Goal: Transaction & Acquisition: Purchase product/service

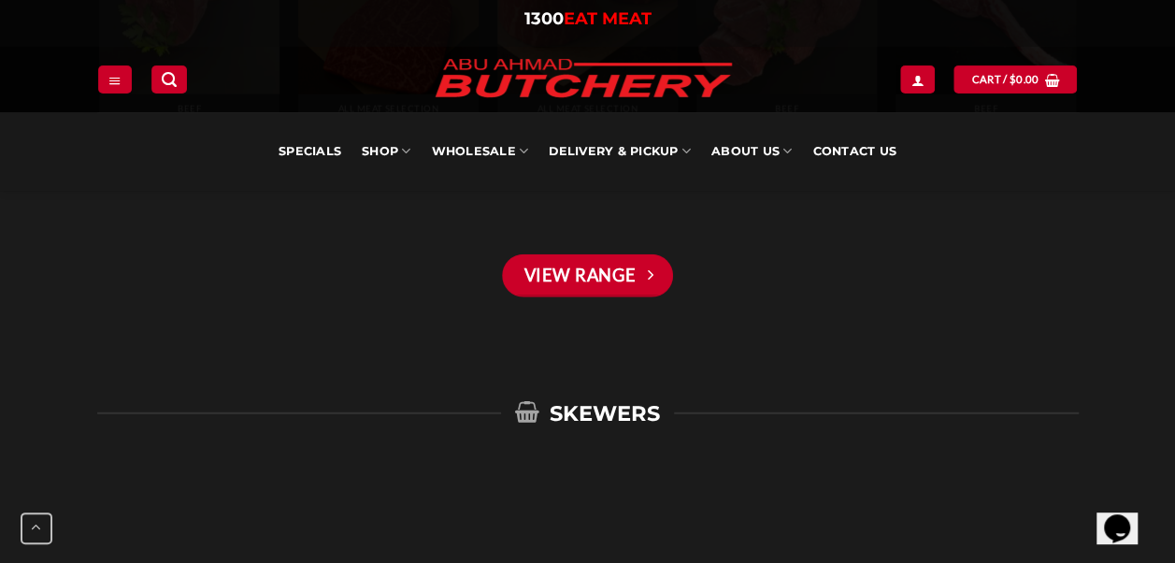
scroll to position [2293, 0]
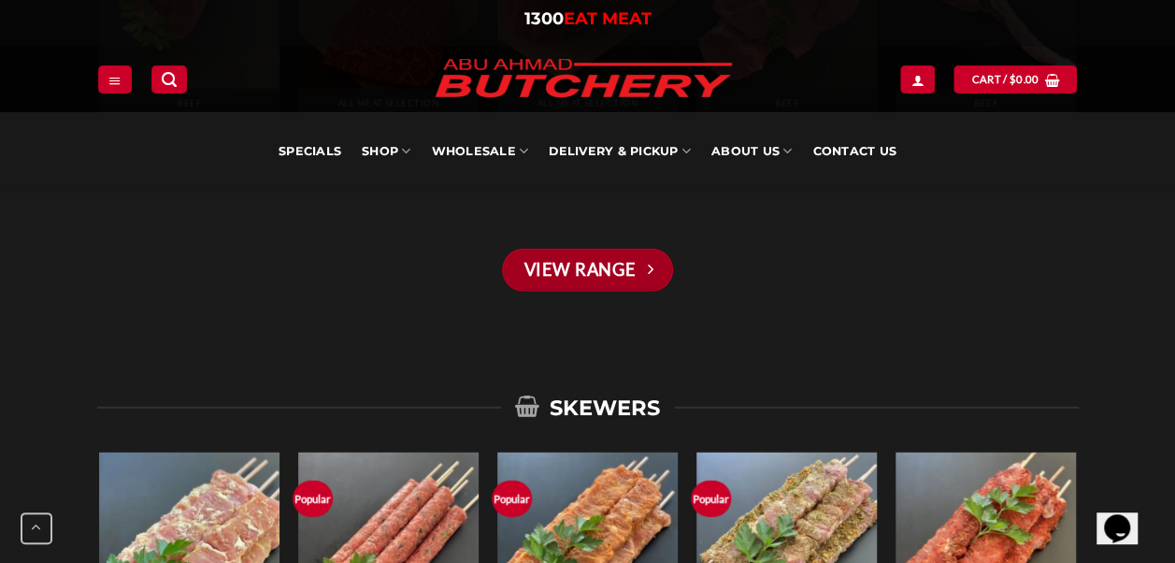
click at [596, 277] on link "View Range" at bounding box center [587, 270] width 170 height 43
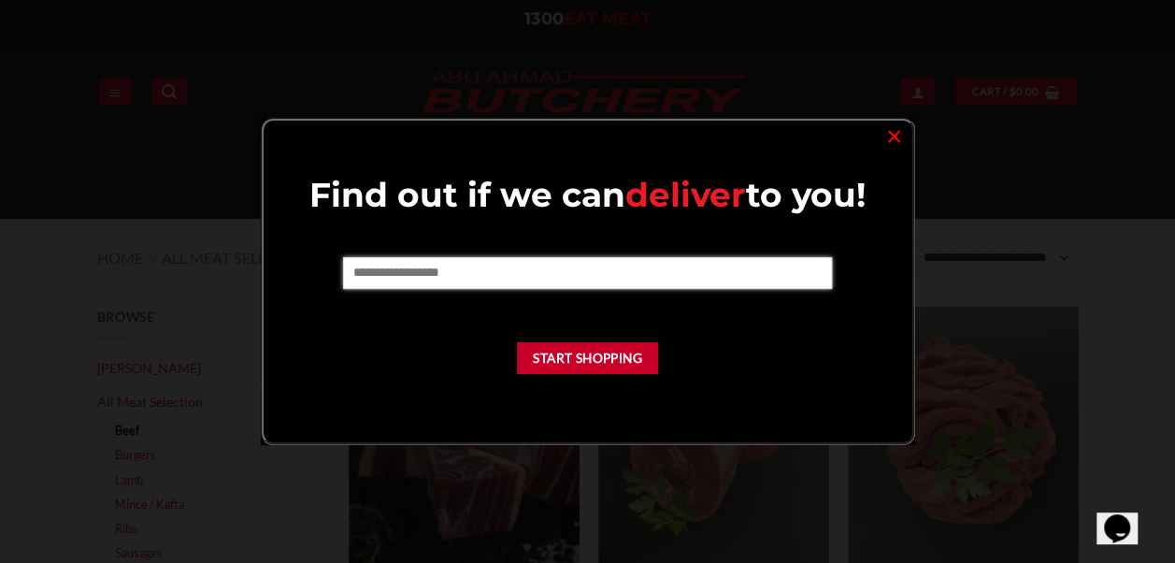
click at [596, 277] on input "text" at bounding box center [587, 273] width 489 height 32
type input "****"
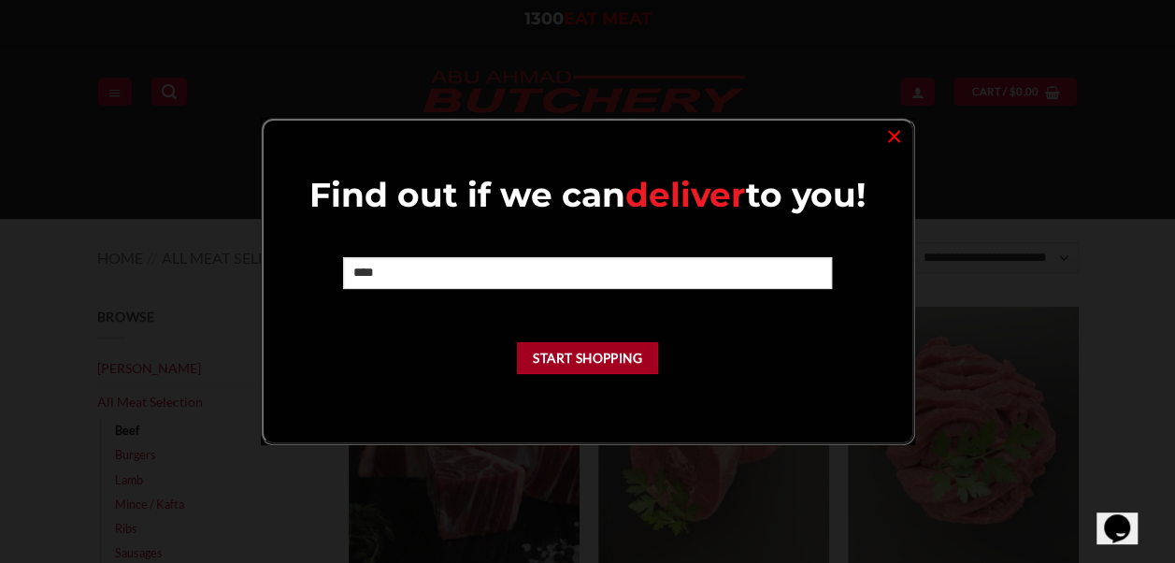
click at [598, 369] on button "Start Shopping" at bounding box center [588, 358] width 142 height 33
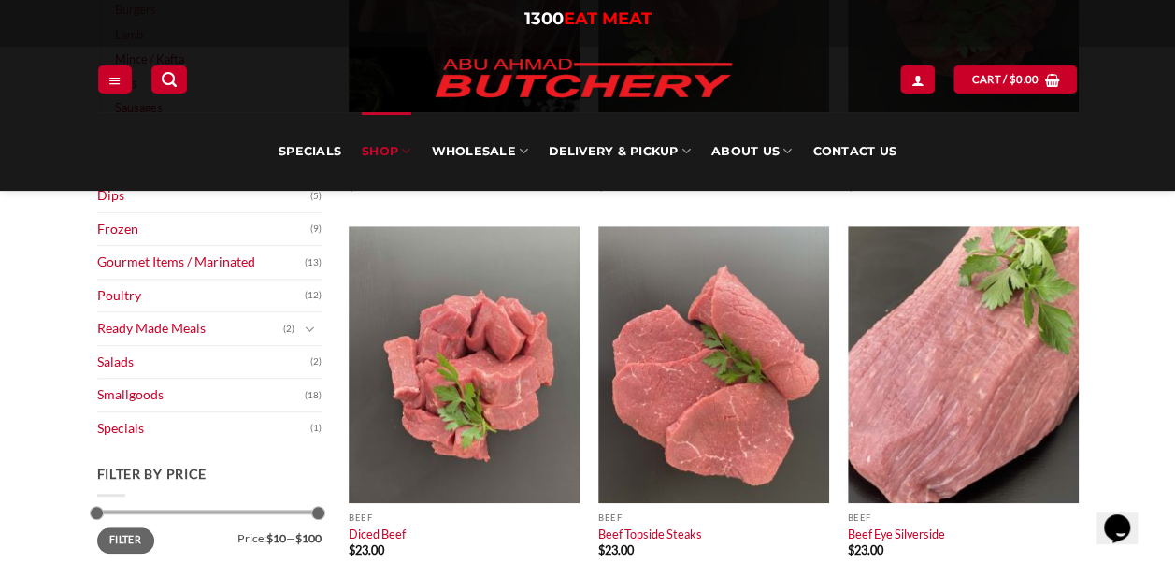
scroll to position [442, 0]
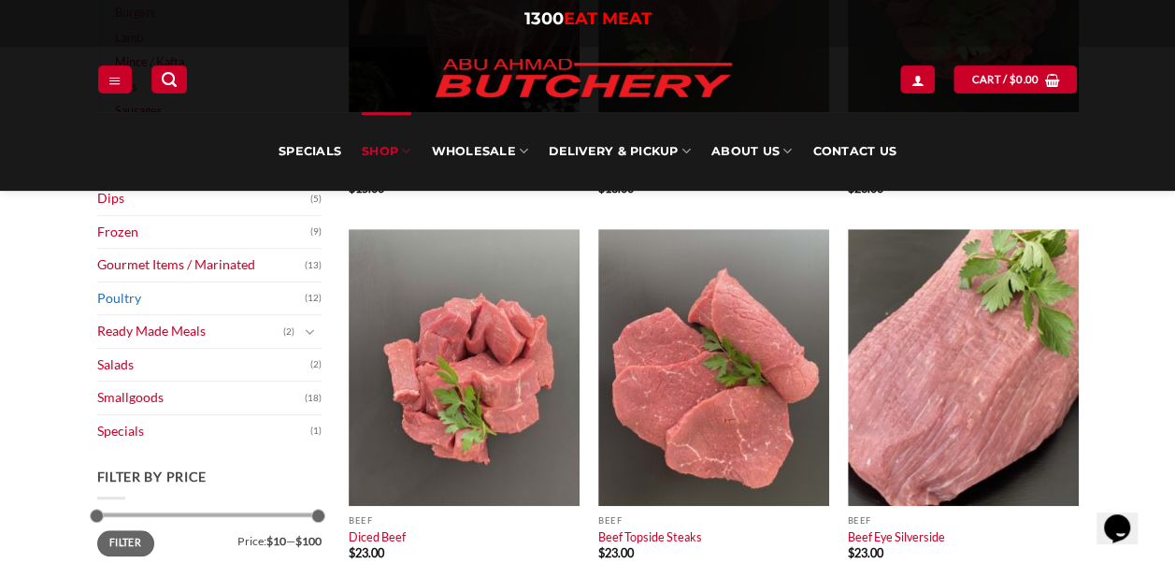
click at [128, 297] on link "Poultry" at bounding box center [200, 298] width 207 height 33
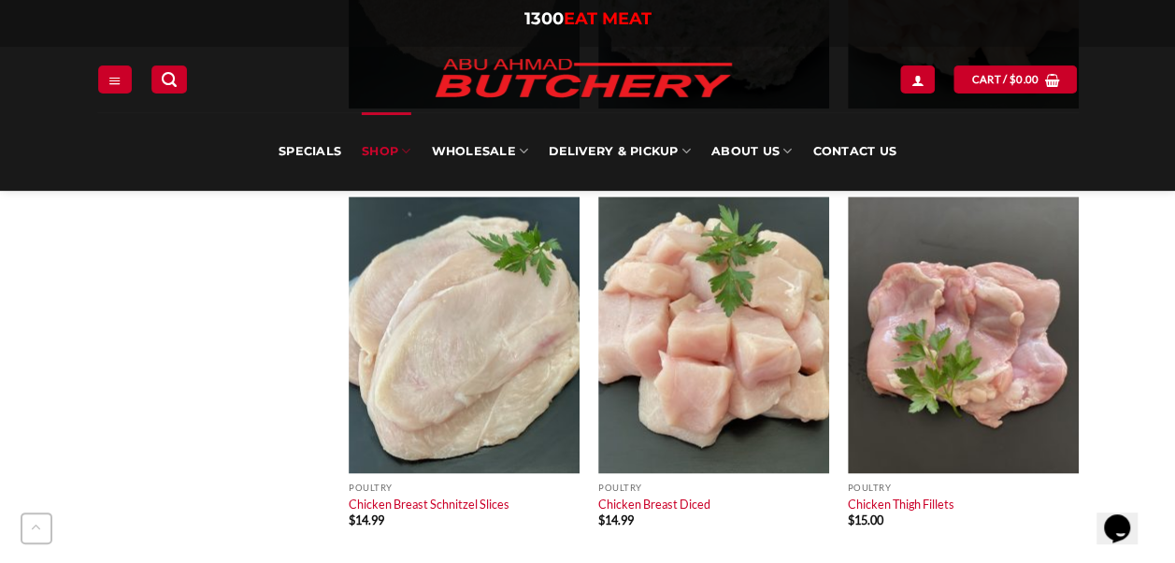
scroll to position [1203, 0]
